Goal: Task Accomplishment & Management: Use online tool/utility

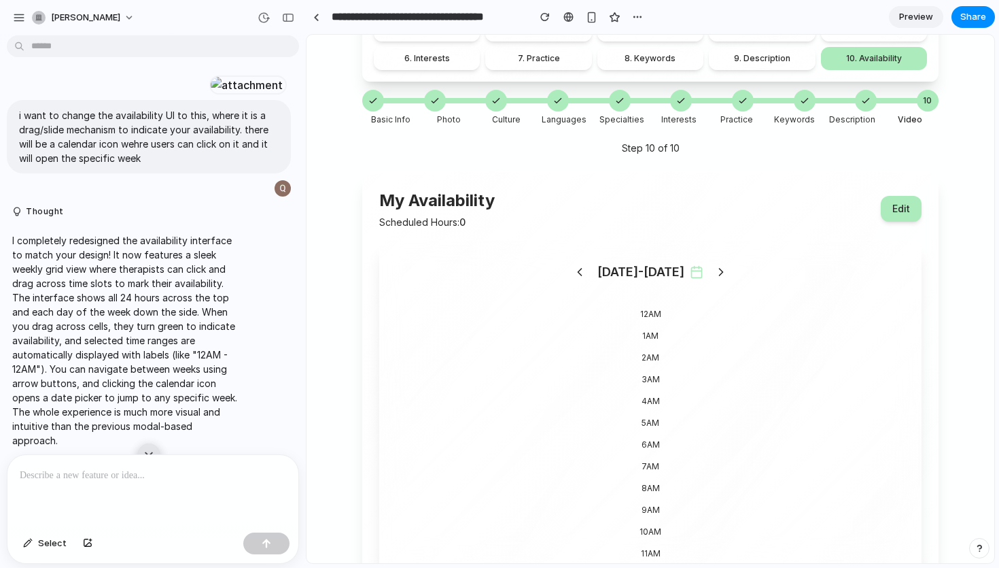
scroll to position [187, 0]
click at [653, 317] on div "12AM" at bounding box center [650, 315] width 509 height 22
click at [690, 272] on icon at bounding box center [697, 273] width 14 height 14
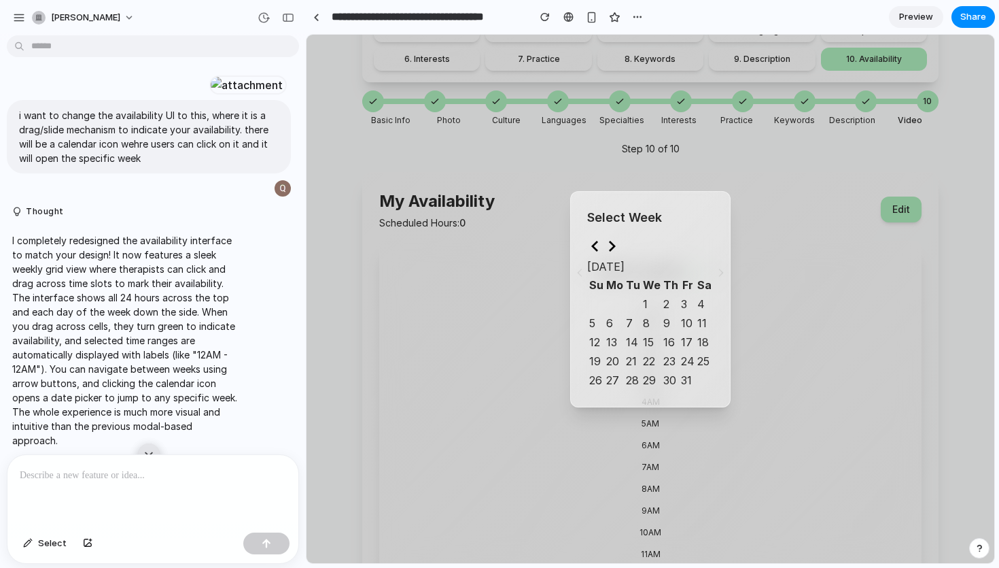
click at [682, 299] on button "3" at bounding box center [684, 304] width 6 height 16
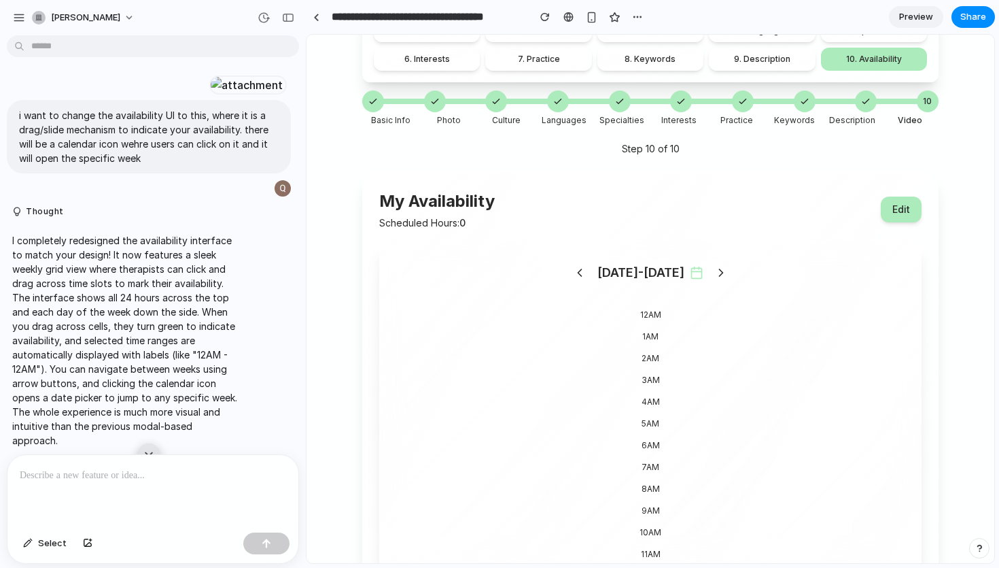
click at [693, 275] on icon at bounding box center [697, 273] width 14 height 14
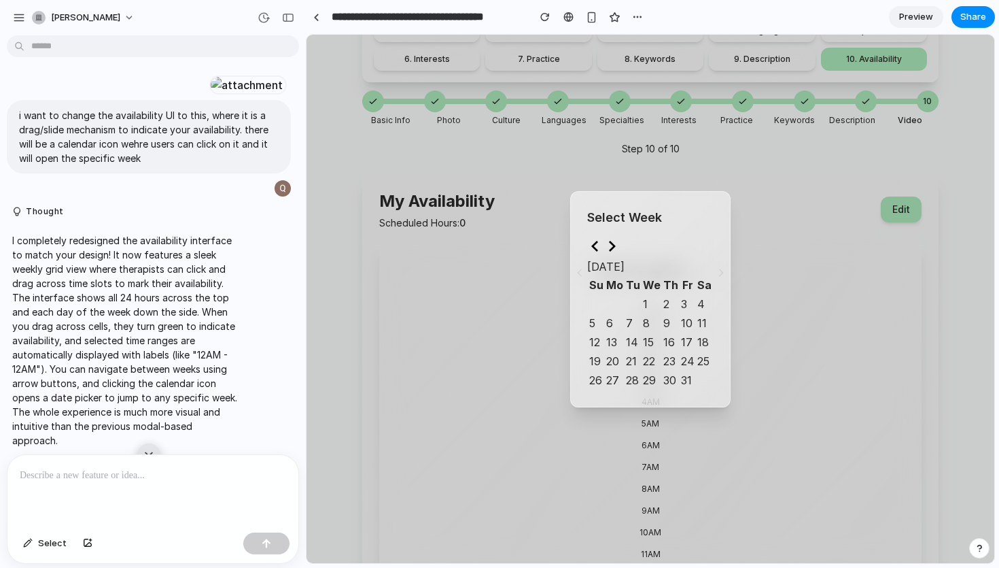
click at [598, 339] on button "12" at bounding box center [594, 342] width 11 height 16
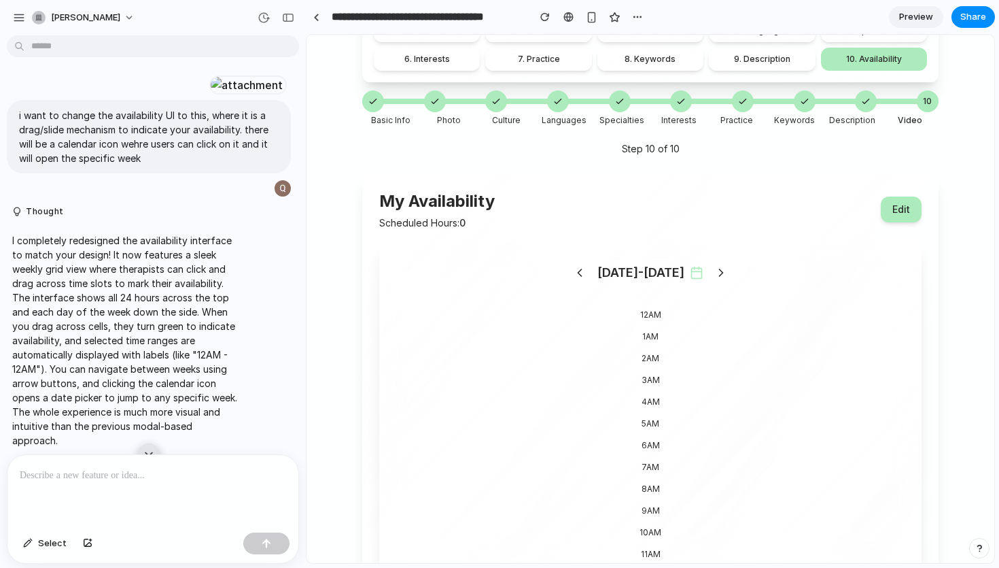
click at [690, 270] on icon at bounding box center [697, 273] width 14 height 14
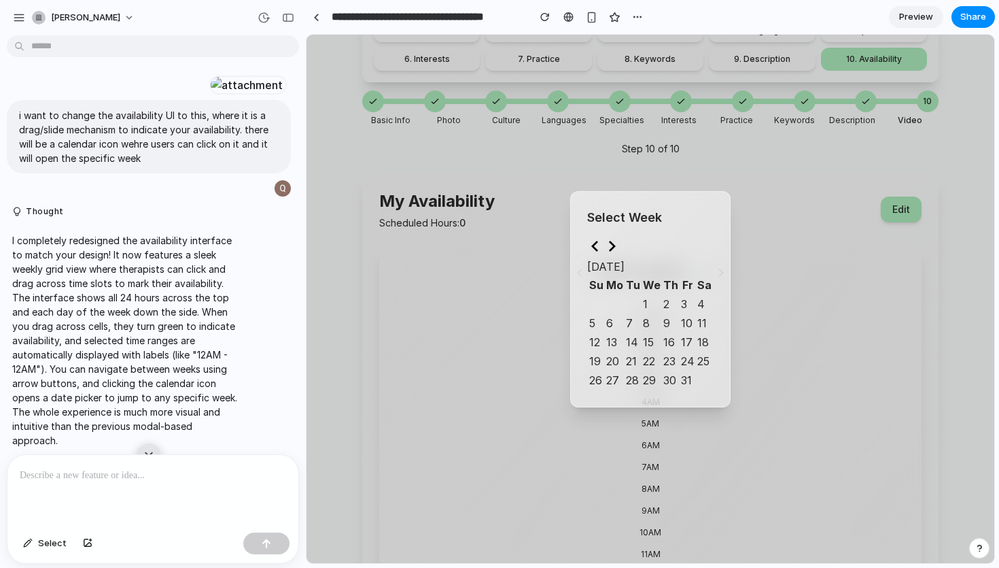
click at [668, 356] on button "23" at bounding box center [670, 361] width 12 height 16
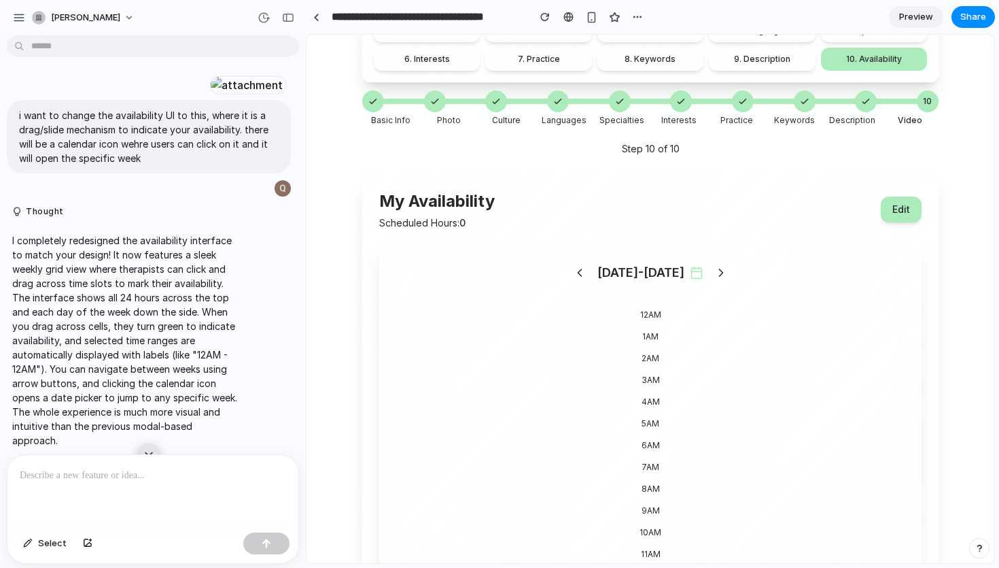
click at [690, 273] on icon at bounding box center [697, 273] width 14 height 14
click at [906, 203] on button "Edit" at bounding box center [901, 209] width 41 height 26
click at [215, 94] on div at bounding box center [246, 84] width 75 height 19
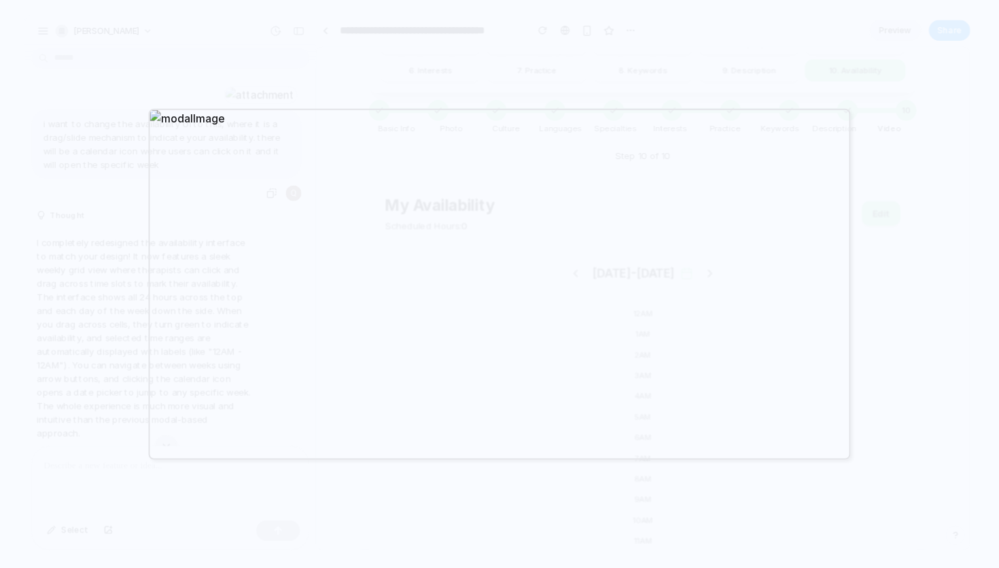
click at [414, 61] on div at bounding box center [499, 284] width 999 height 568
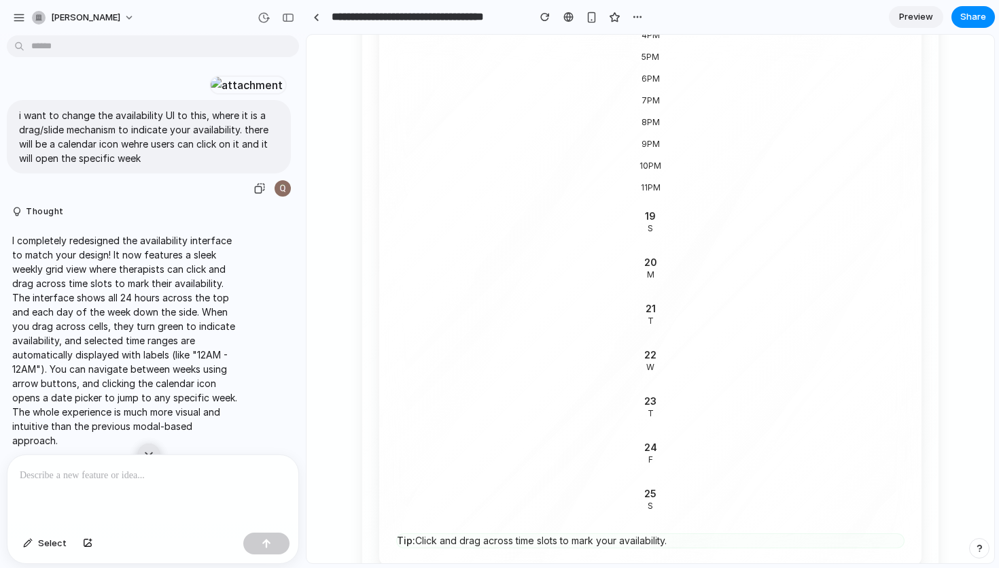
scroll to position [898, 0]
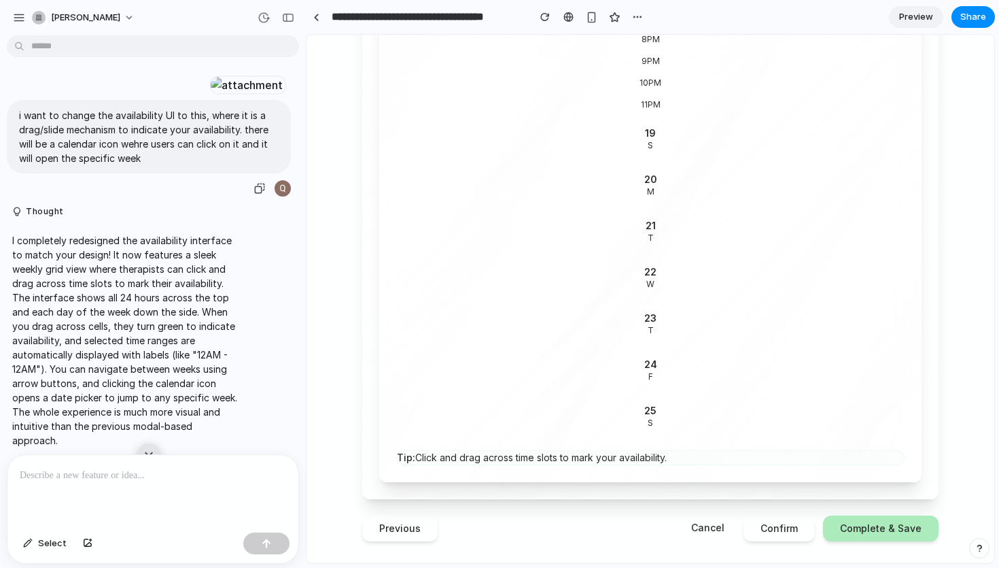
click at [681, 141] on div "19 S" at bounding box center [650, 139] width 509 height 46
click at [209, 94] on div at bounding box center [246, 84] width 75 height 19
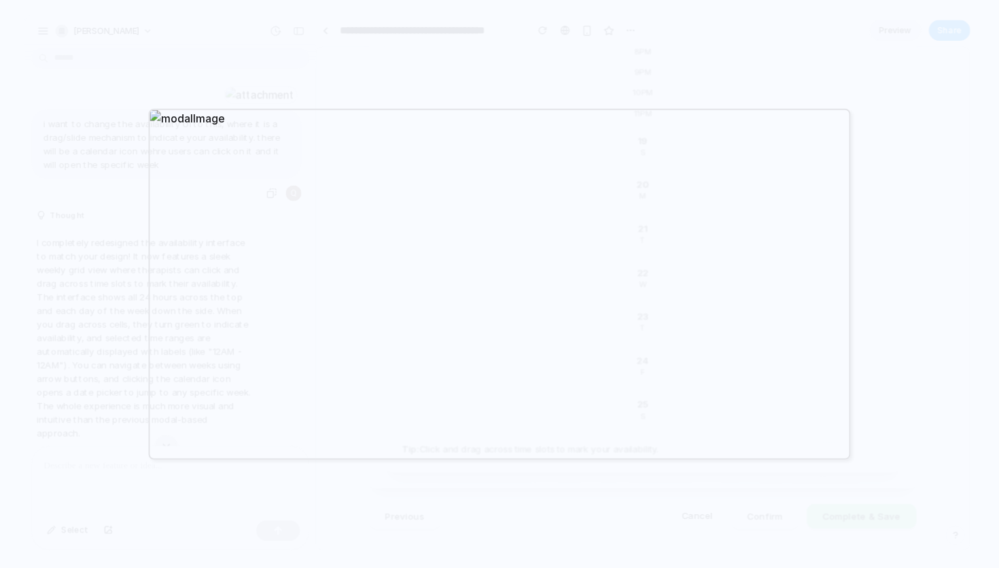
click at [519, 48] on div at bounding box center [499, 284] width 999 height 568
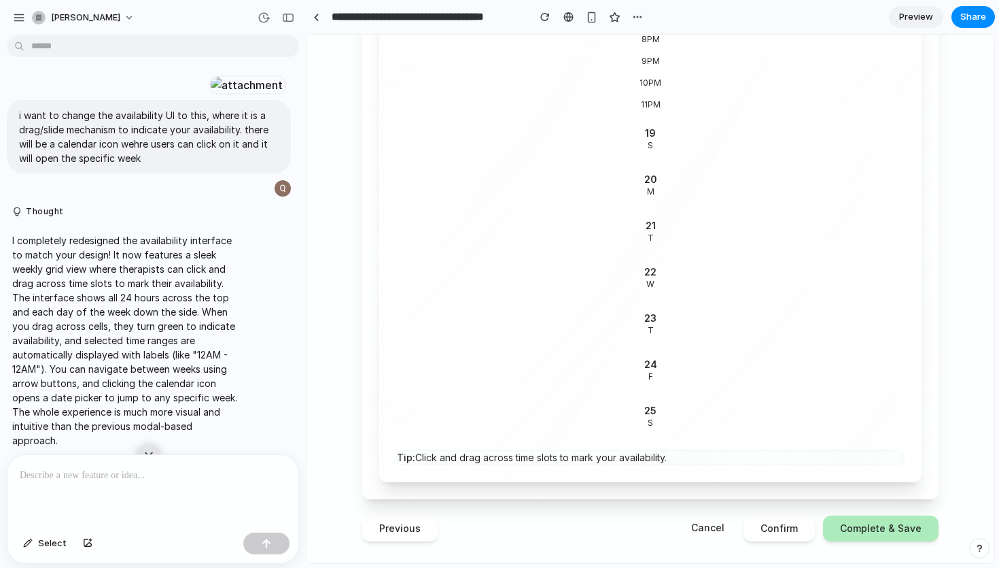
click at [190, 487] on div at bounding box center [152, 491] width 291 height 72
click at [225, 468] on p at bounding box center [153, 475] width 266 height 16
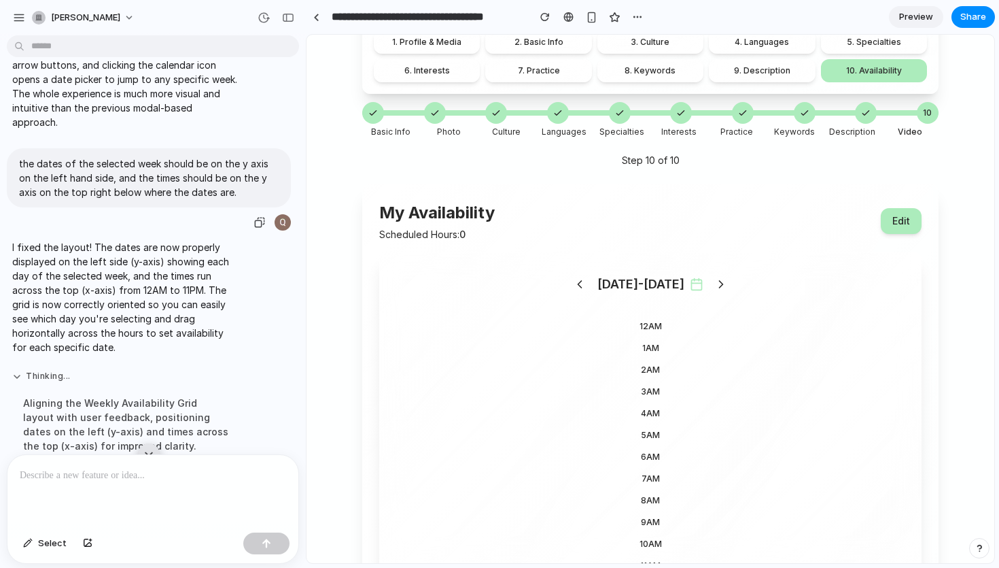
scroll to position [961, 0]
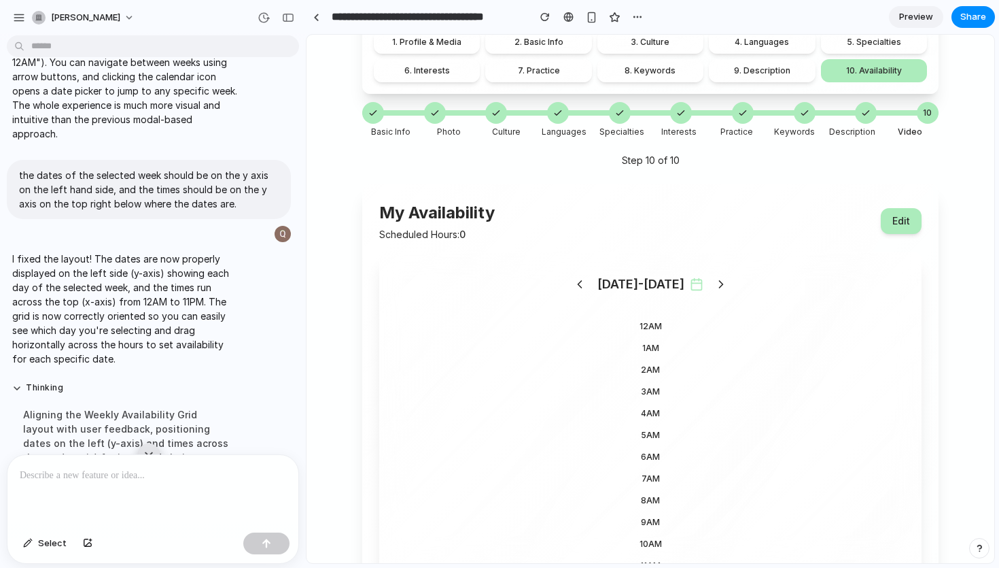
click at [641, 326] on div "12AM" at bounding box center [650, 326] width 509 height 22
click at [283, 11] on button "button" at bounding box center [288, 18] width 22 height 22
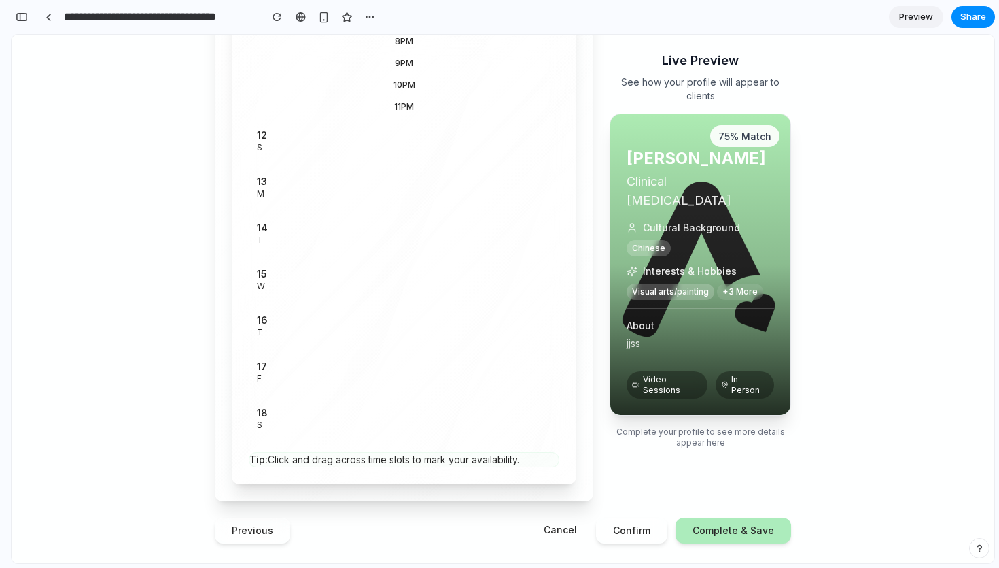
scroll to position [898, 0]
drag, startPoint x: 343, startPoint y: 352, endPoint x: 365, endPoint y: 396, distance: 49.6
click at [365, 396] on div "12AM 1AM 2AM 3AM 4AM 5AM 6AM 7AM 8AM 9AM 10AM 11AM 12PM 1PM 2PM 3PM 4PM 5PM 6PM…" at bounding box center [404, 16] width 311 height 846
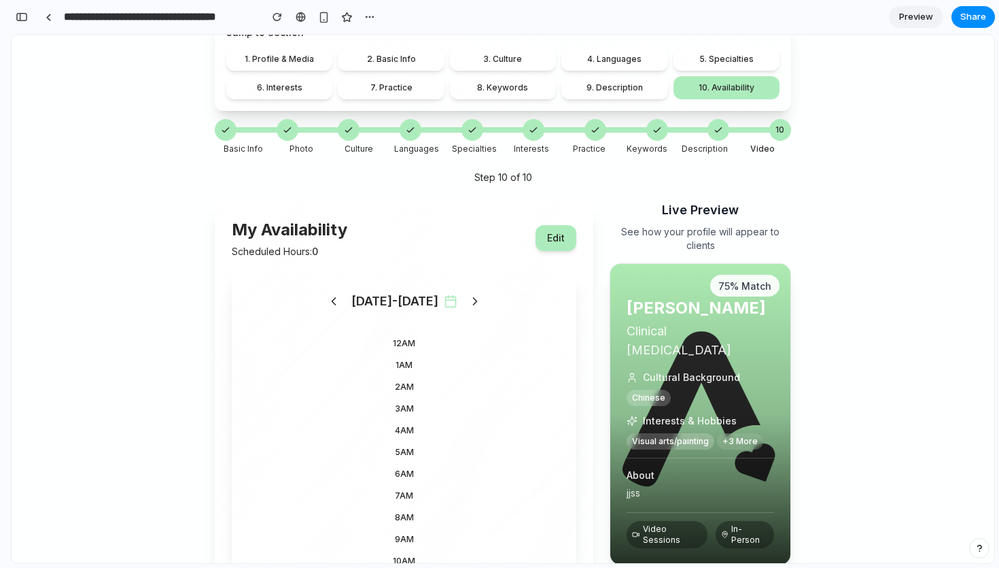
scroll to position [155, 0]
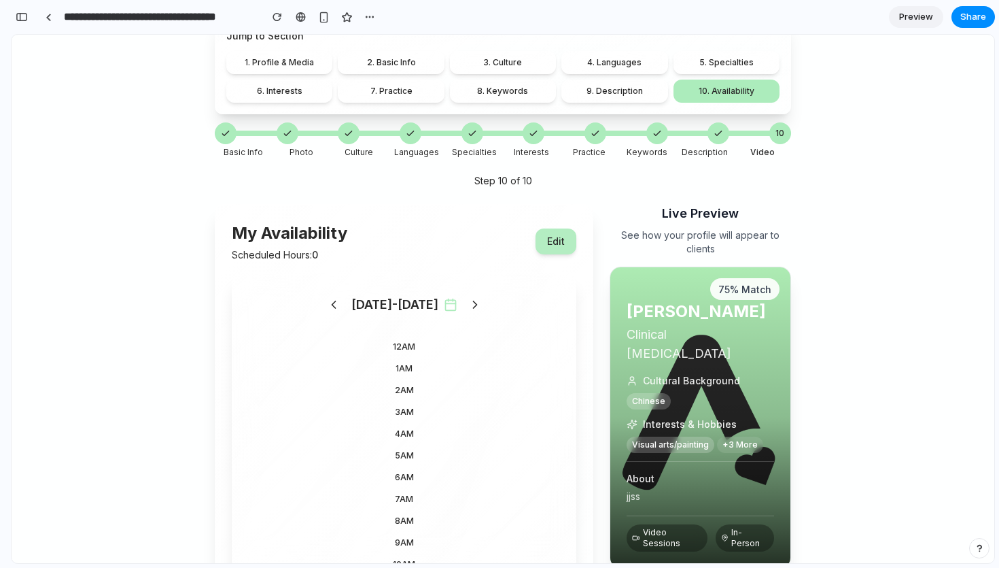
click at [549, 243] on button "Edit" at bounding box center [556, 241] width 41 height 26
click at [554, 241] on button "Edit" at bounding box center [556, 241] width 41 height 26
click at [21, 14] on div "button" at bounding box center [22, 17] width 12 height 10
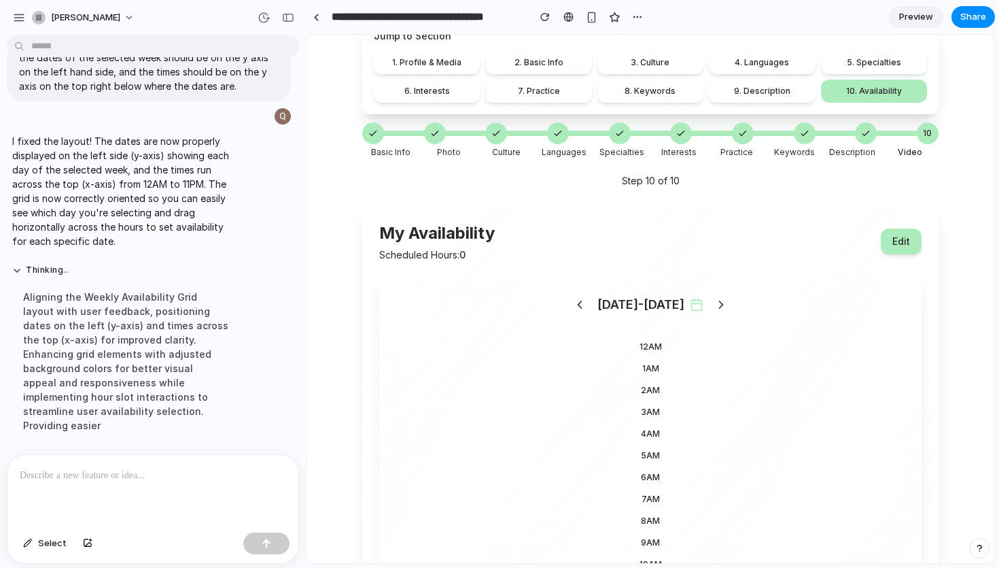
scroll to position [1165, 0]
click at [587, 305] on icon at bounding box center [580, 305] width 14 height 14
click at [715, 305] on icon at bounding box center [722, 305] width 14 height 14
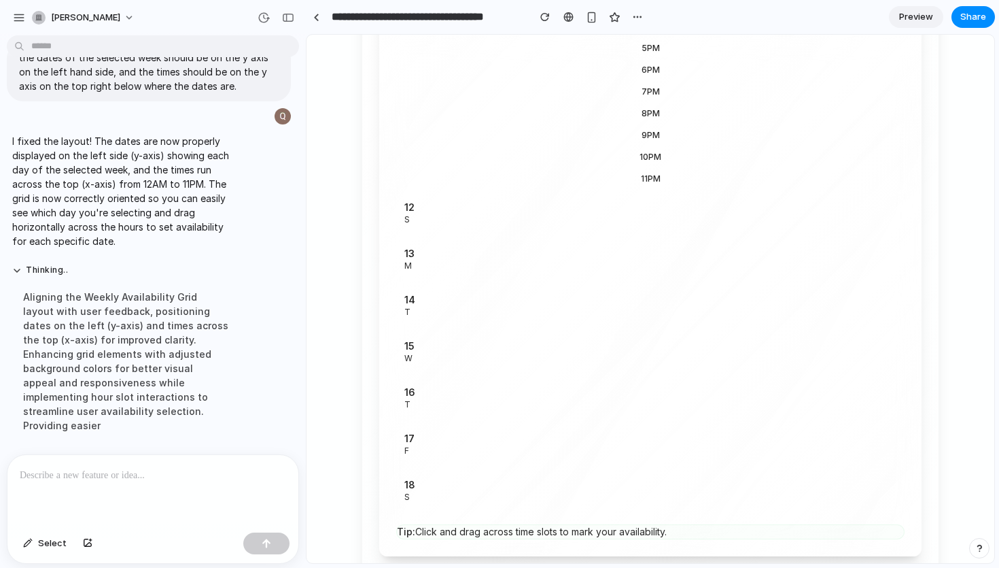
scroll to position [898, 0]
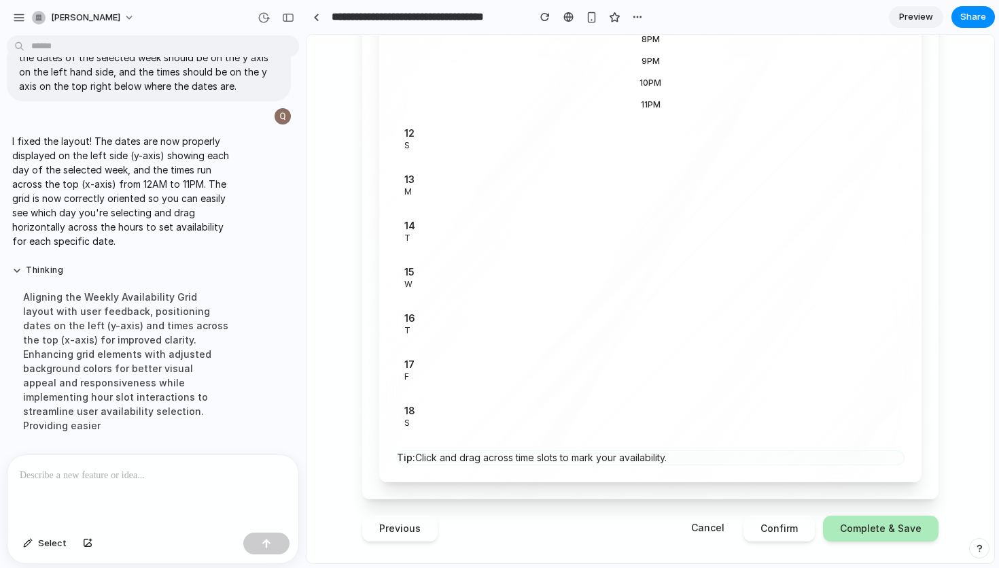
click at [800, 530] on button "Confirm" at bounding box center [779, 528] width 71 height 26
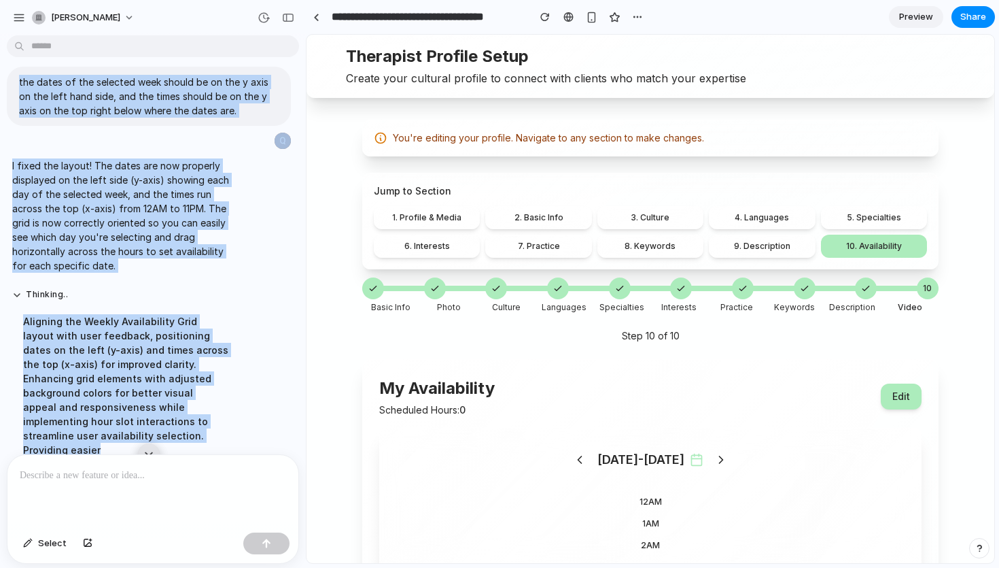
scroll to position [1165, 0]
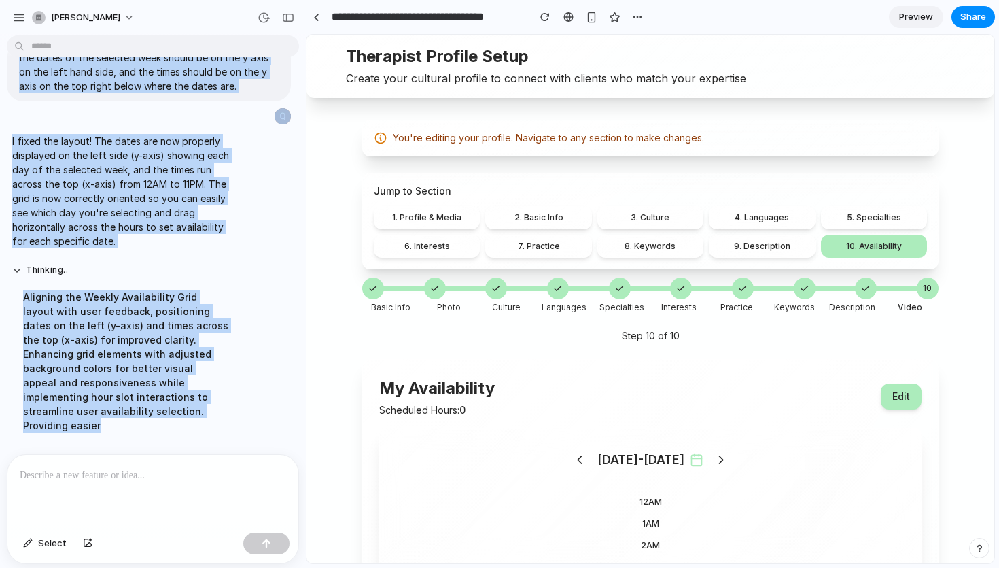
drag, startPoint x: 158, startPoint y: 202, endPoint x: 169, endPoint y: 498, distance: 295.9
click at [176, 503] on div "this is my availability screen for therapists to input their availability durin…" at bounding box center [153, 304] width 306 height 527
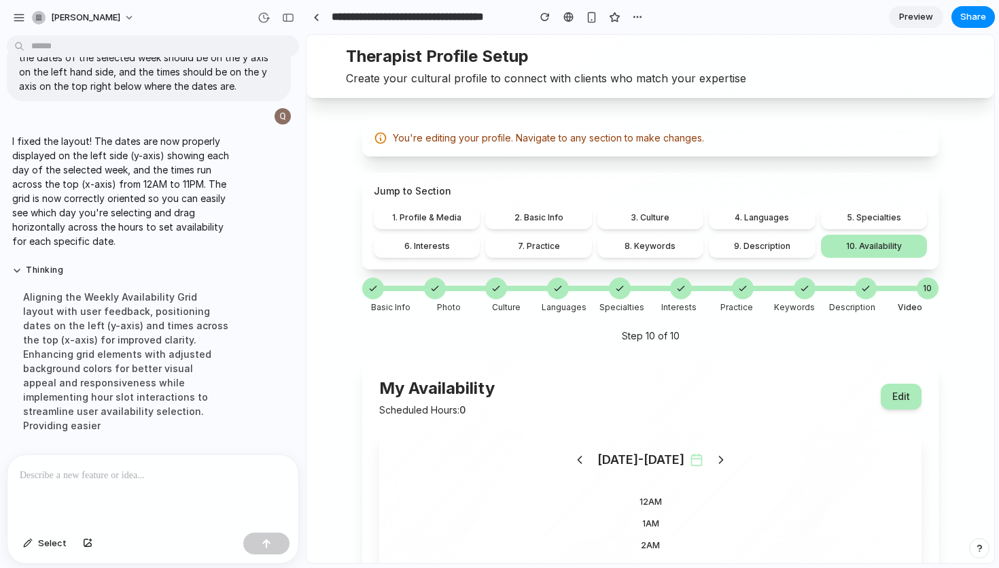
click at [203, 394] on div "Aligning the Weekly Availability Grid layout with user feedback, positioning da…" at bounding box center [125, 360] width 227 height 159
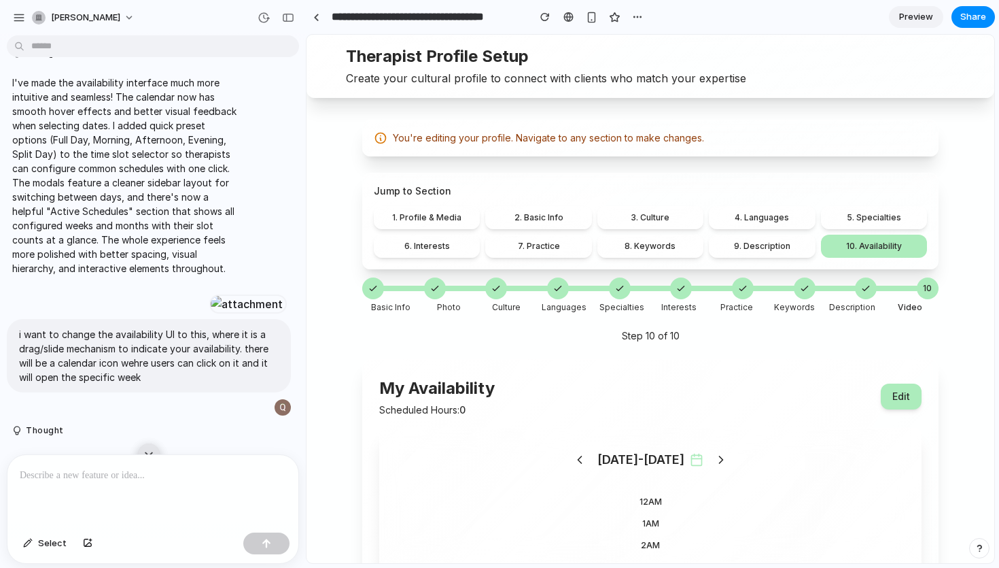
scroll to position [452, 0]
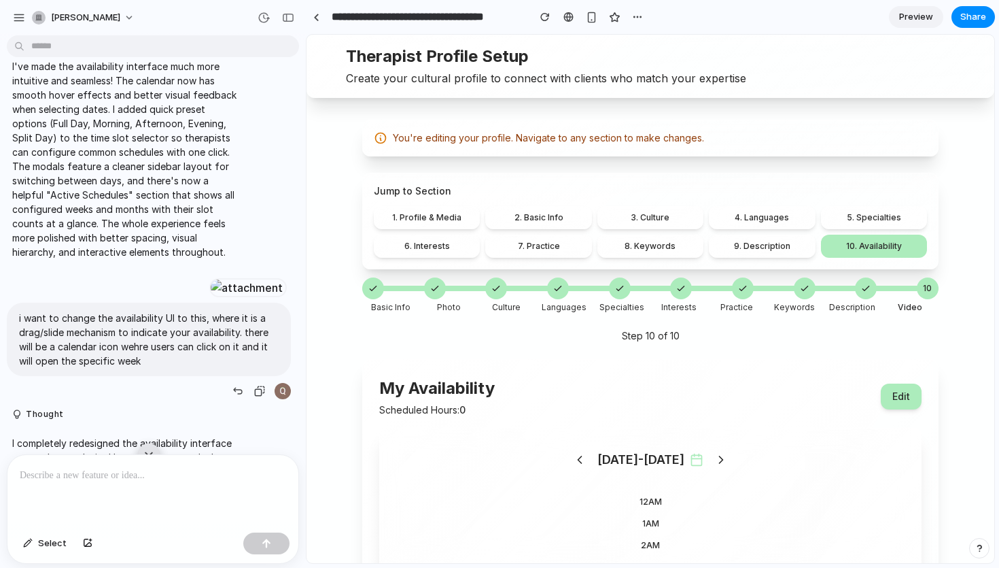
click at [209, 297] on div at bounding box center [246, 287] width 75 height 19
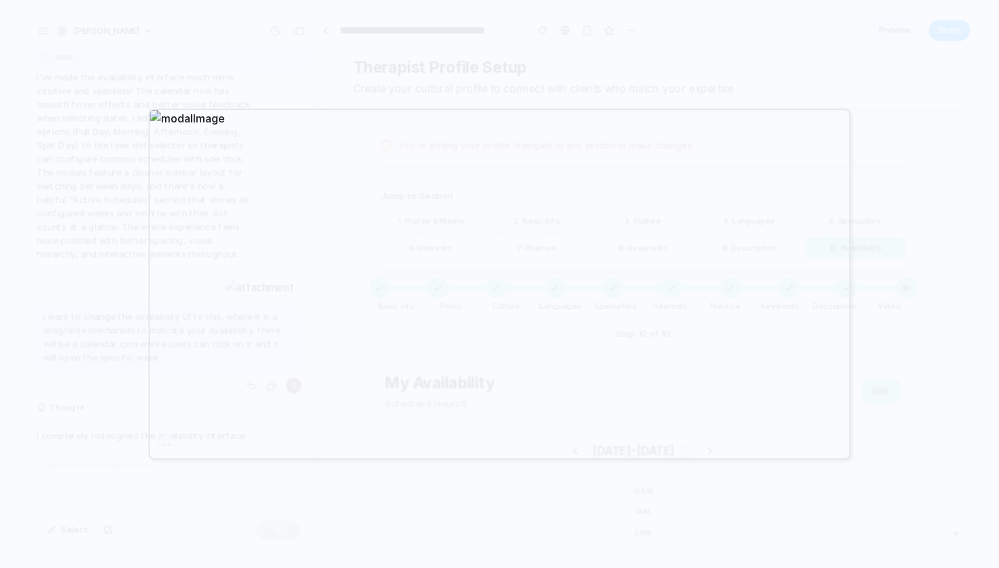
drag, startPoint x: 523, startPoint y: 260, endPoint x: 239, endPoint y: 525, distance: 387.7
click at [239, 525] on div at bounding box center [499, 284] width 999 height 568
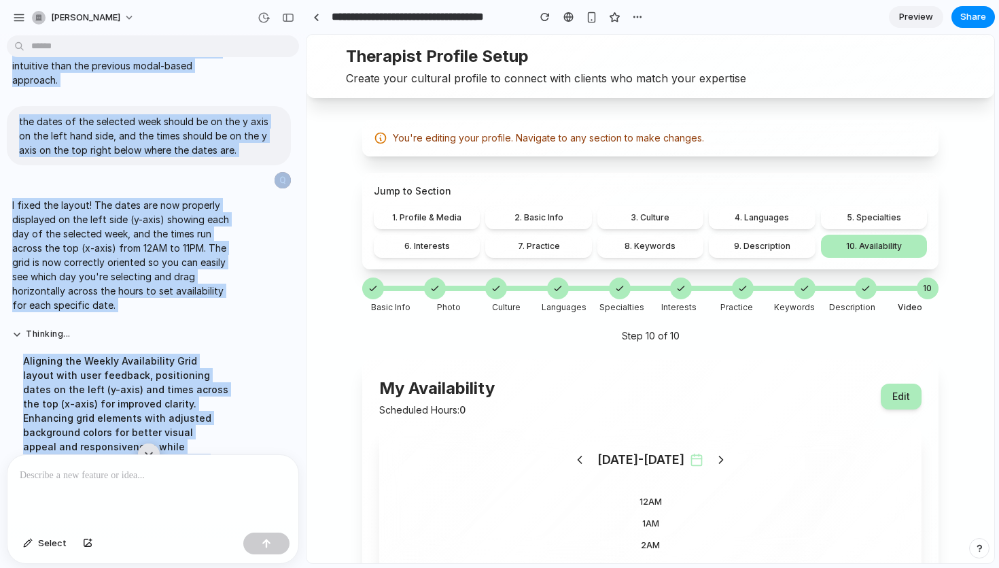
scroll to position [1165, 0]
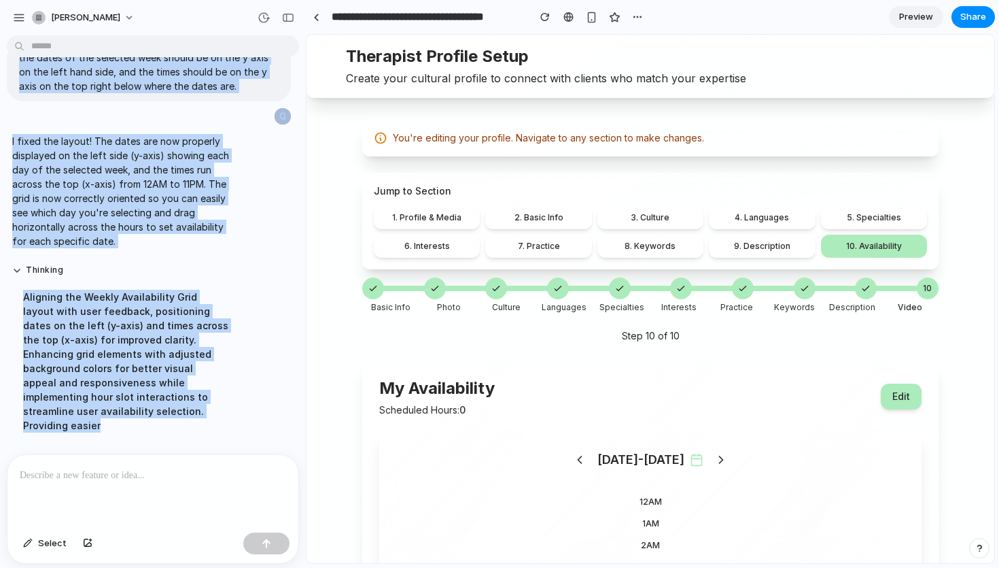
drag, startPoint x: 272, startPoint y: 283, endPoint x: 207, endPoint y: 498, distance: 224.5
click at [207, 498] on div "this is my availability screen for therapists to input their availability durin…" at bounding box center [153, 304] width 306 height 527
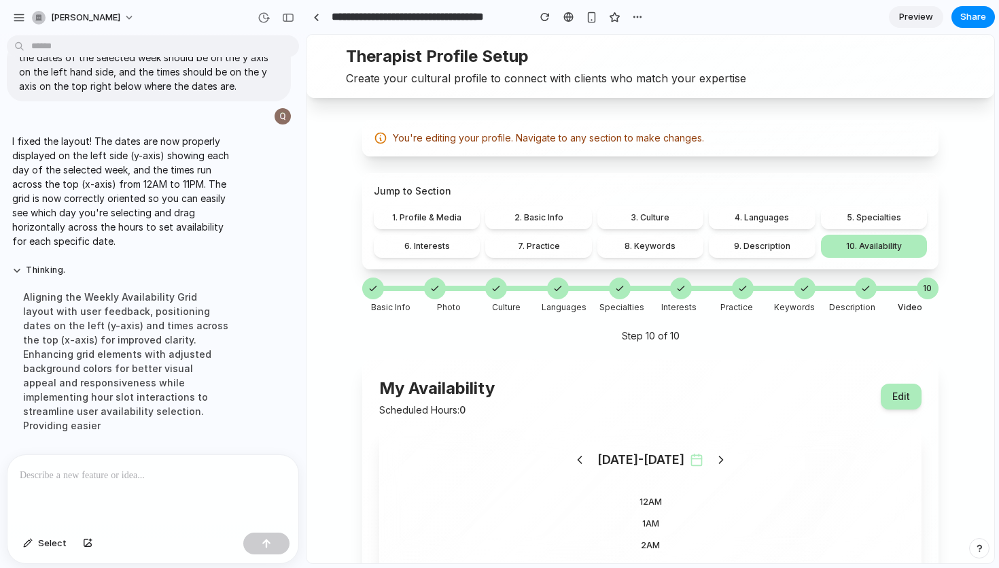
click at [240, 424] on div "Thinking . Aligning the Weekly Availability Grid layout with user feedback, pos…" at bounding box center [126, 352] width 238 height 192
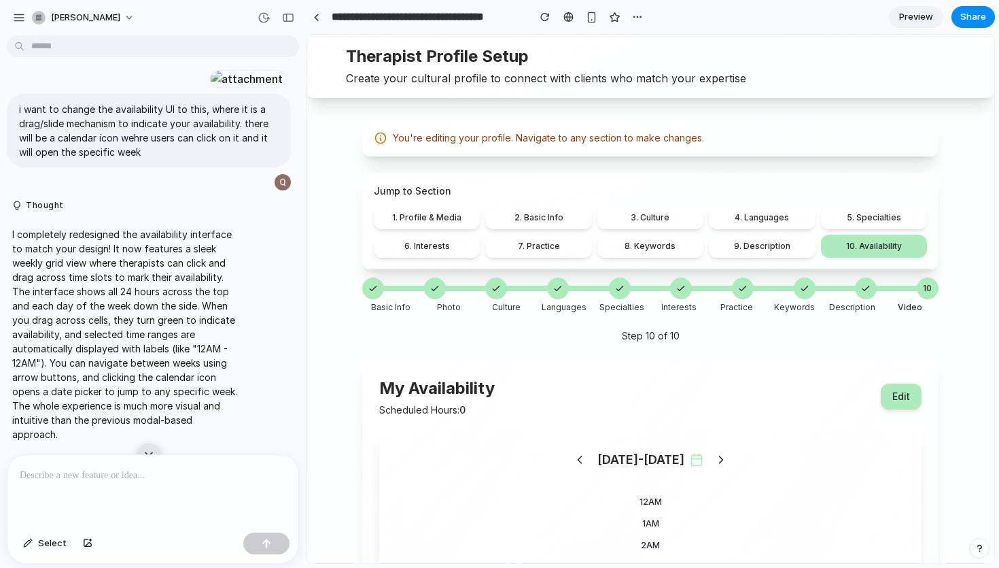
scroll to position [612, 0]
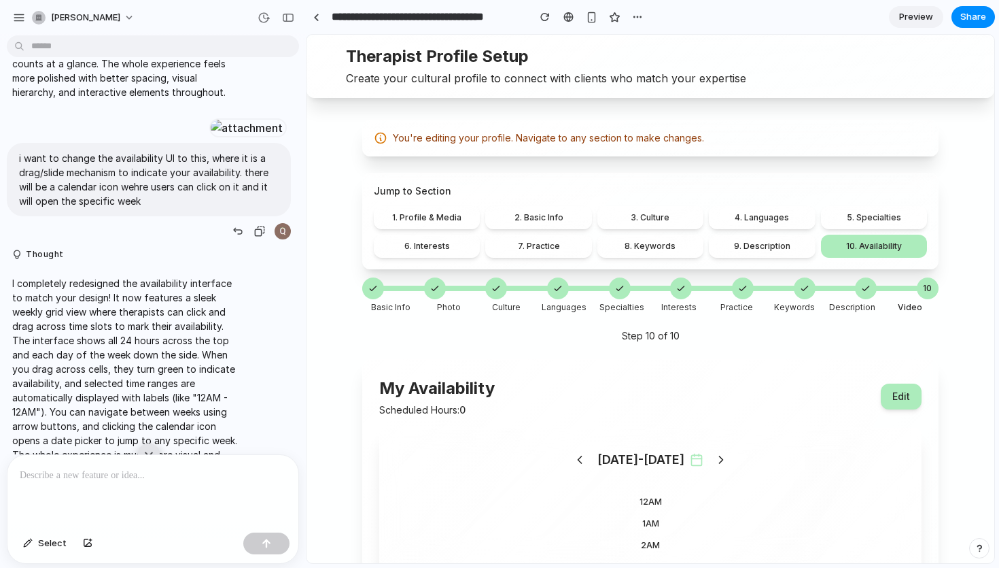
click at [220, 137] on div at bounding box center [246, 127] width 75 height 19
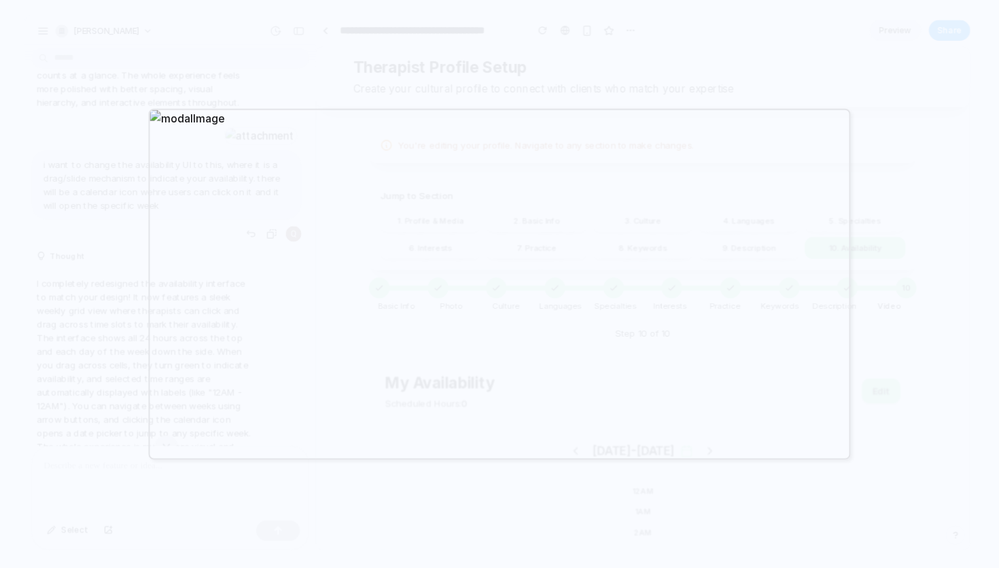
click at [793, 525] on div at bounding box center [499, 284] width 999 height 568
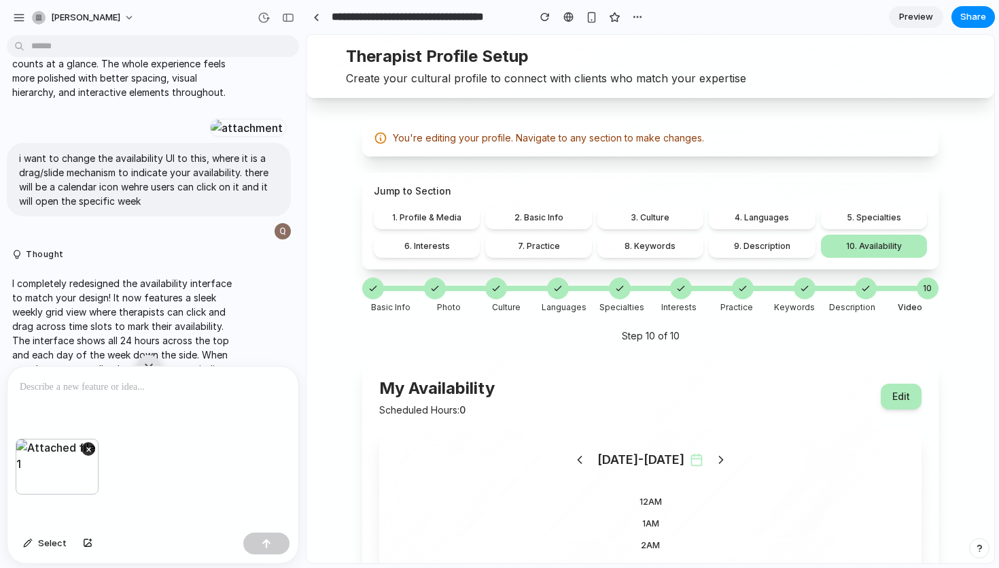
click at [188, 394] on div at bounding box center [152, 402] width 291 height 72
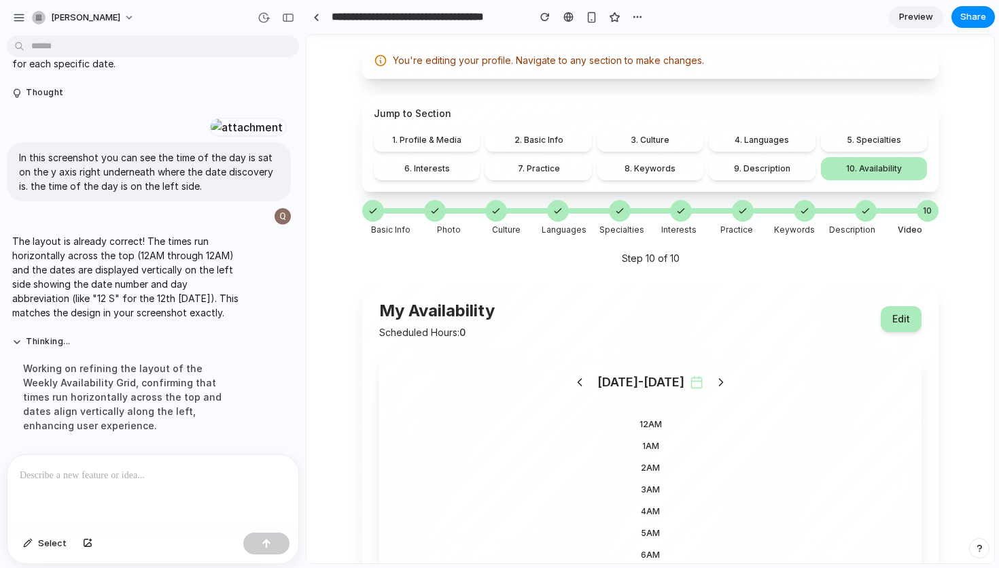
scroll to position [0, 0]
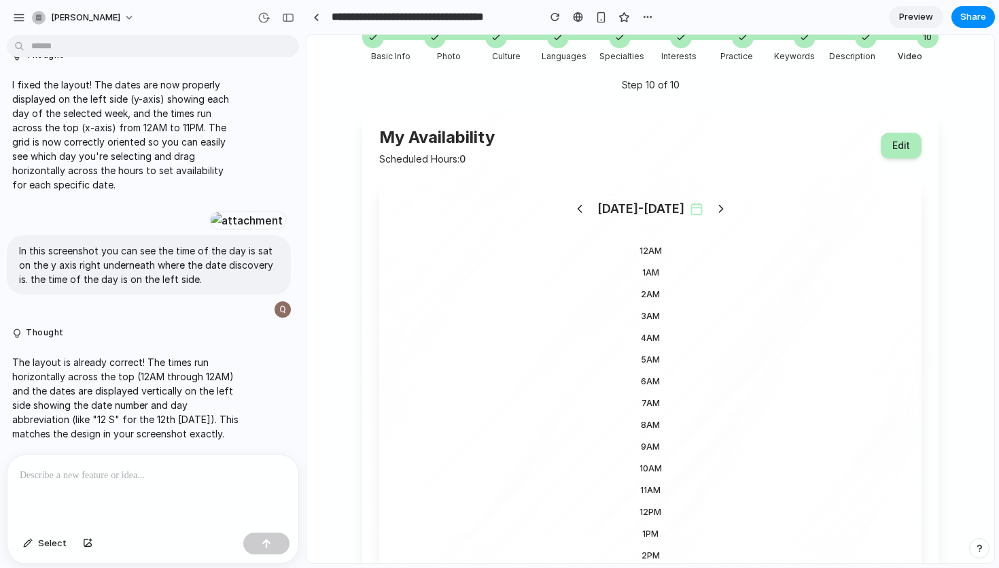
scroll to position [237, 0]
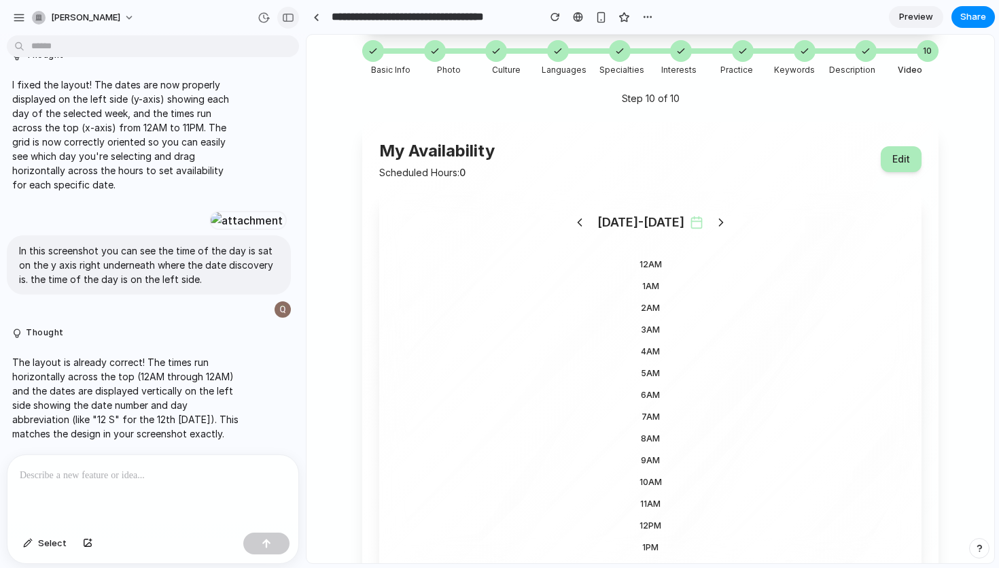
click at [288, 14] on div "button" at bounding box center [288, 18] width 12 height 10
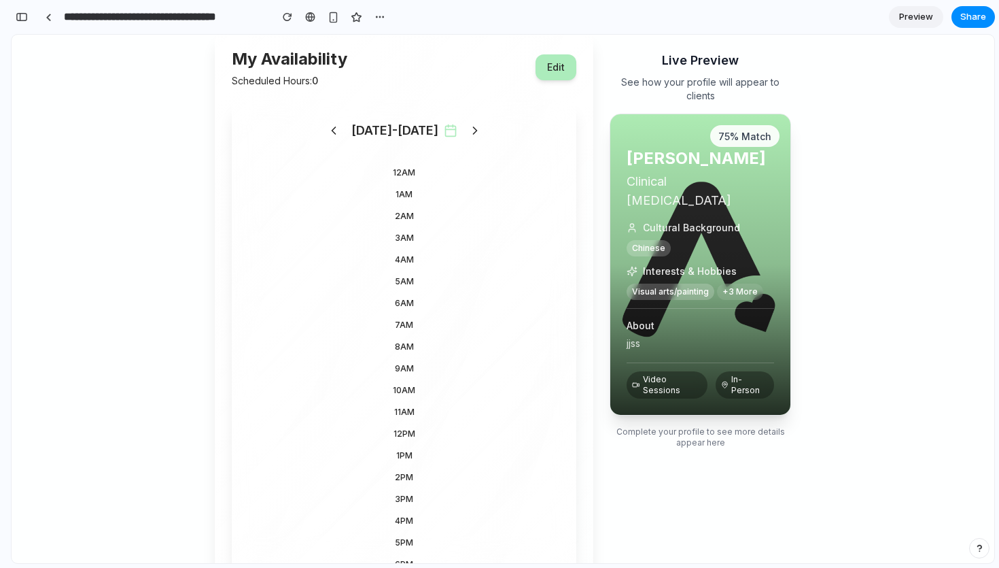
scroll to position [332, 0]
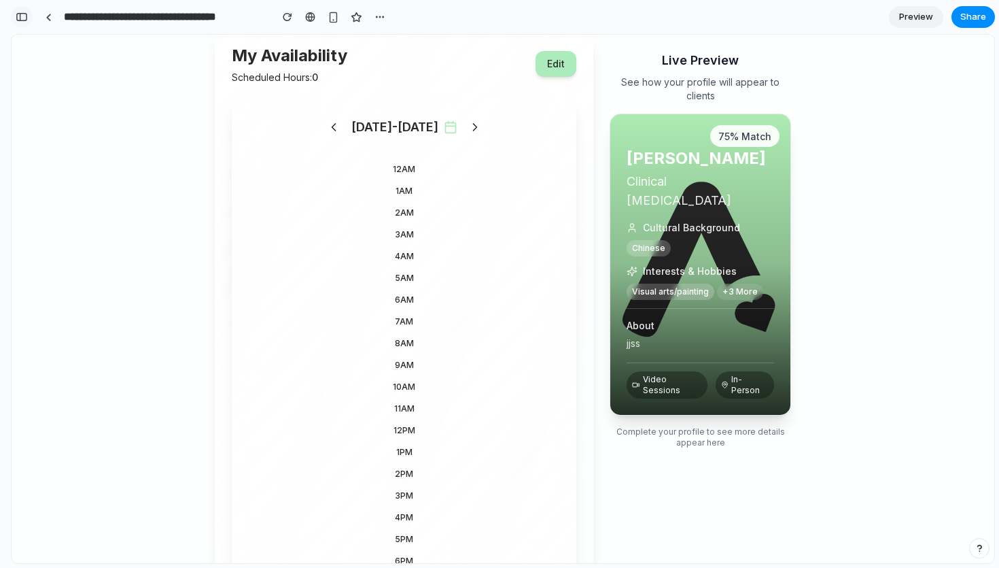
click at [18, 9] on button "button" at bounding box center [22, 17] width 22 height 22
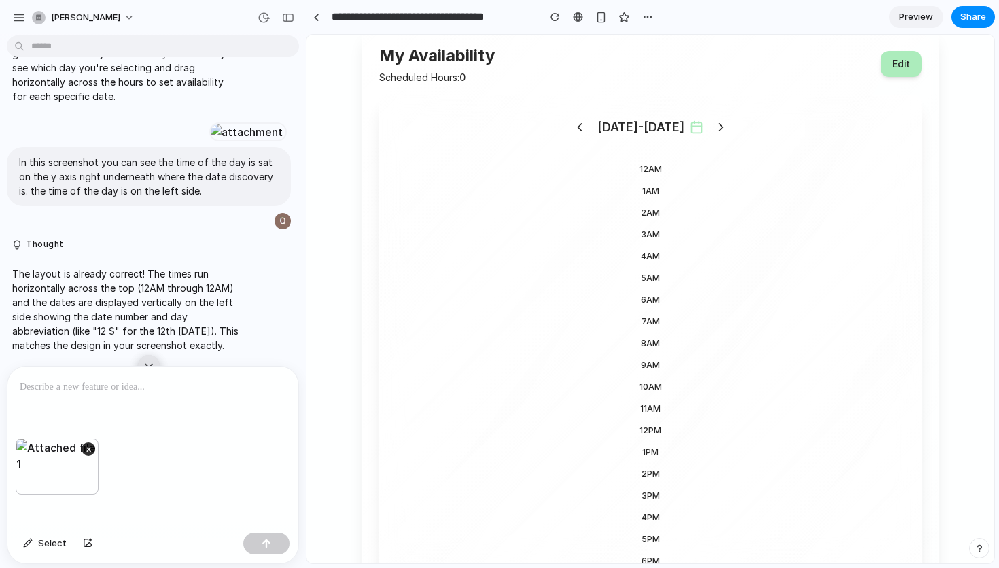
click at [194, 392] on p at bounding box center [153, 387] width 266 height 16
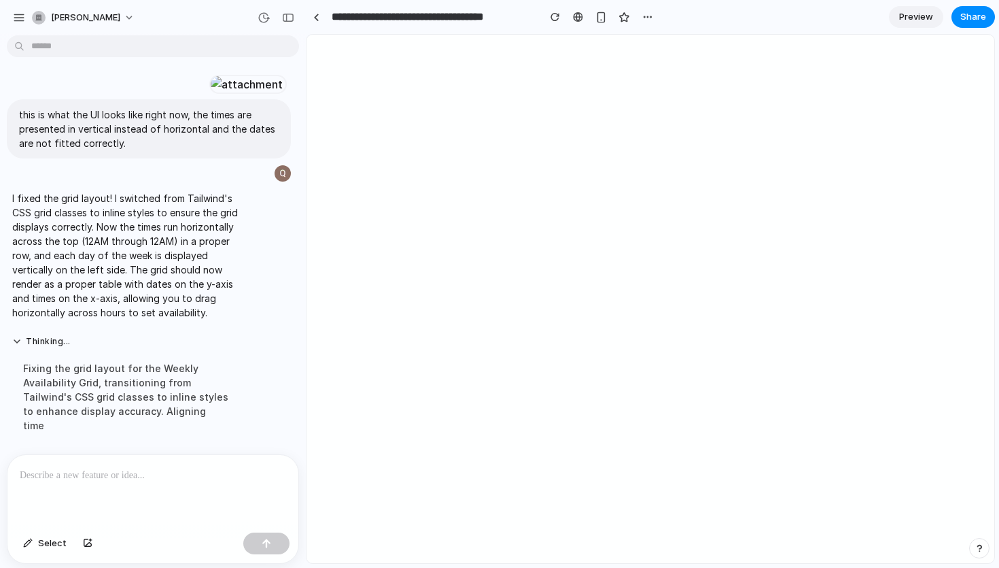
scroll to position [0, 0]
